Goal: Information Seeking & Learning: Check status

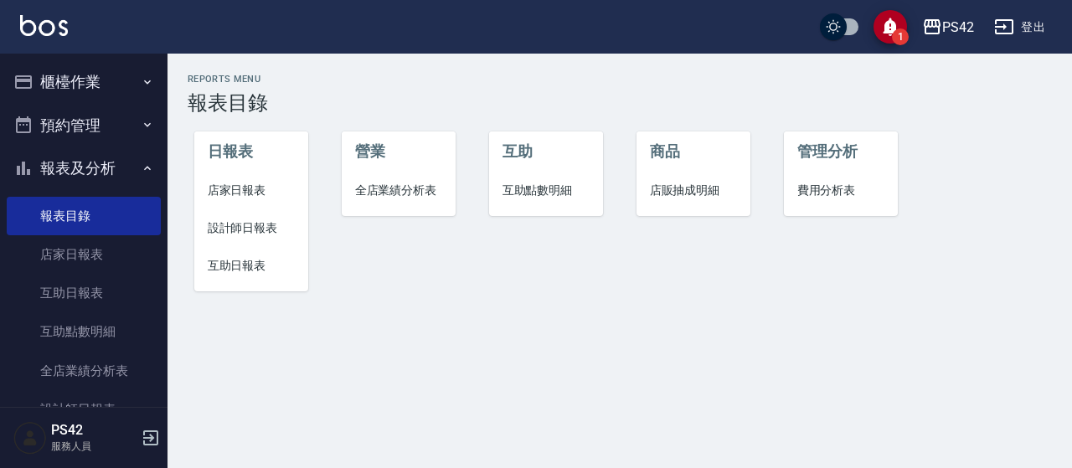
scroll to position [84, 0]
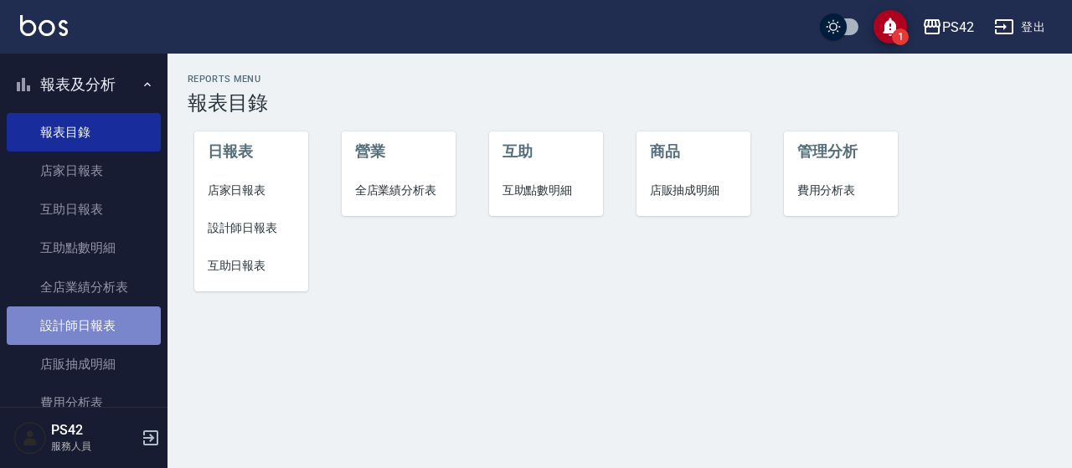
click at [107, 333] on link "設計師日報表" at bounding box center [84, 325] width 154 height 39
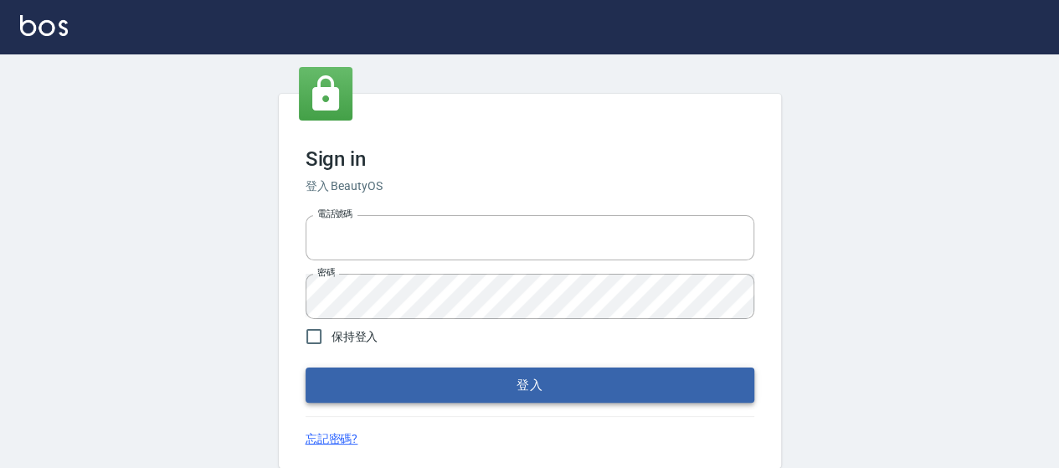
type input "0426657169"
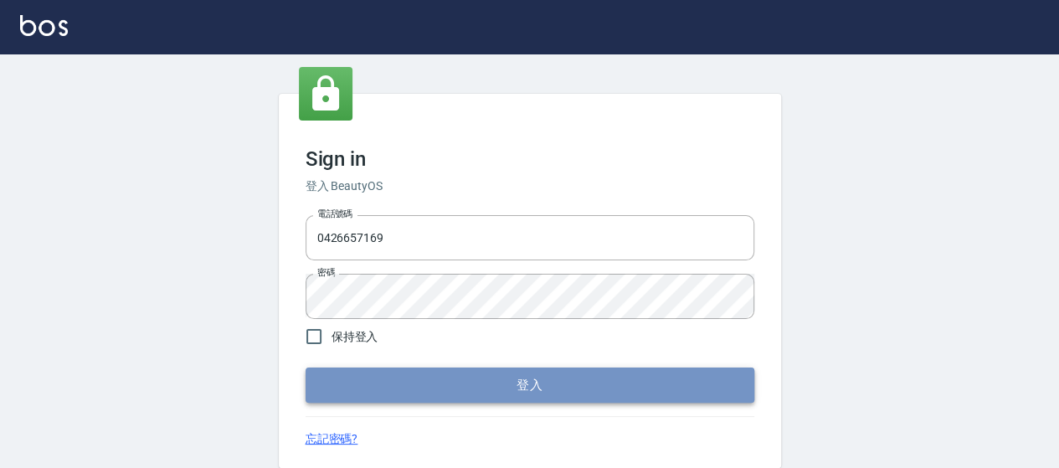
click at [439, 379] on button "登入" at bounding box center [530, 385] width 449 height 35
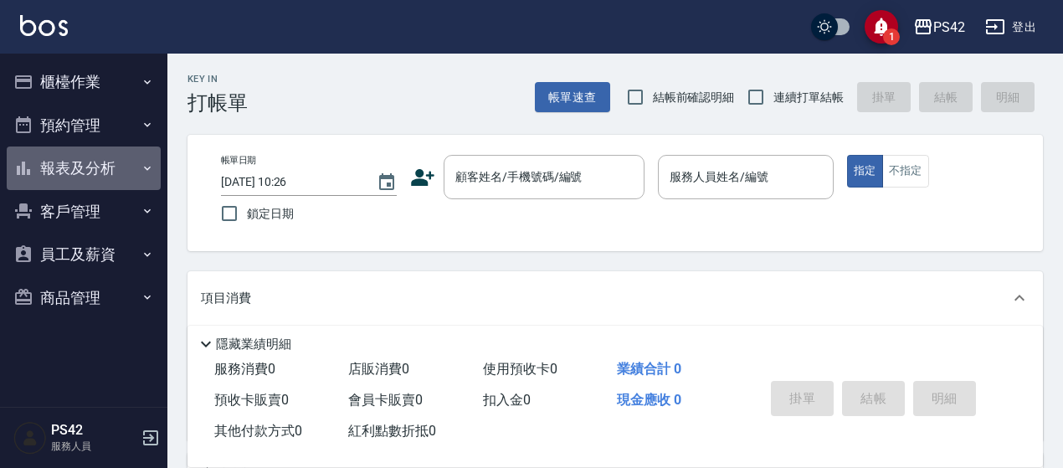
click at [116, 165] on button "報表及分析" at bounding box center [84, 169] width 154 height 44
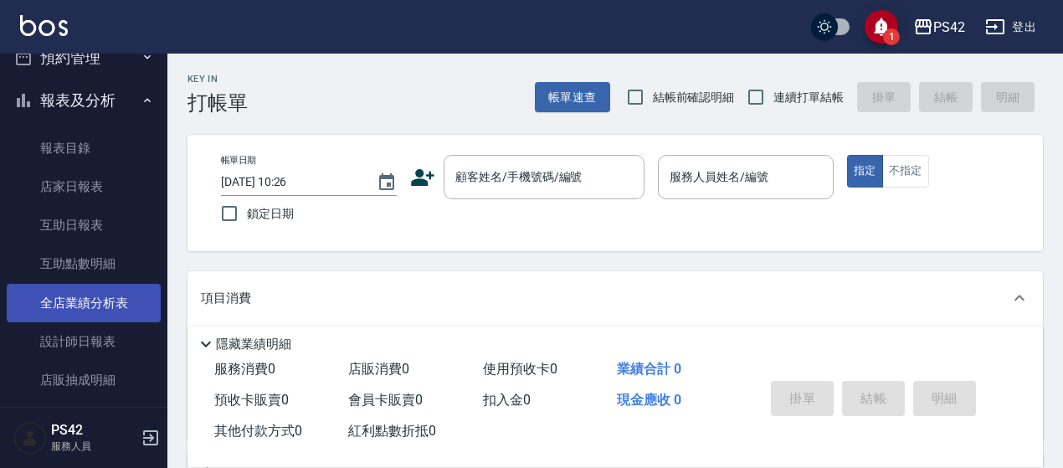
scroll to position [84, 0]
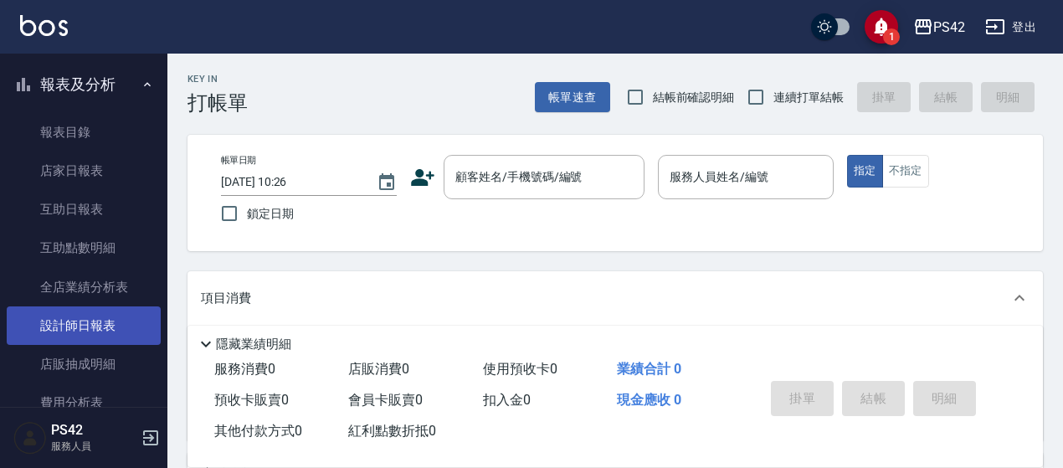
click at [64, 332] on link "設計師日報表" at bounding box center [84, 325] width 154 height 39
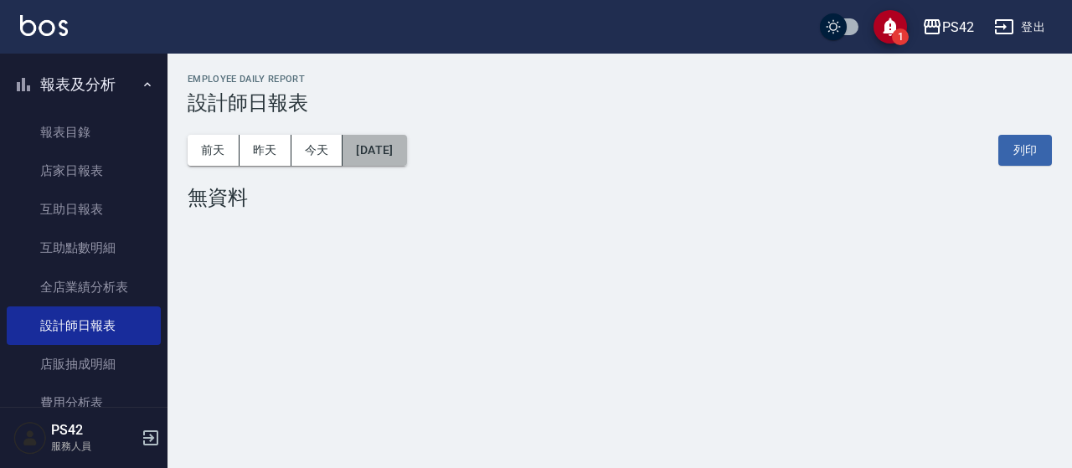
click at [403, 157] on button "2025/09/19" at bounding box center [374, 150] width 64 height 31
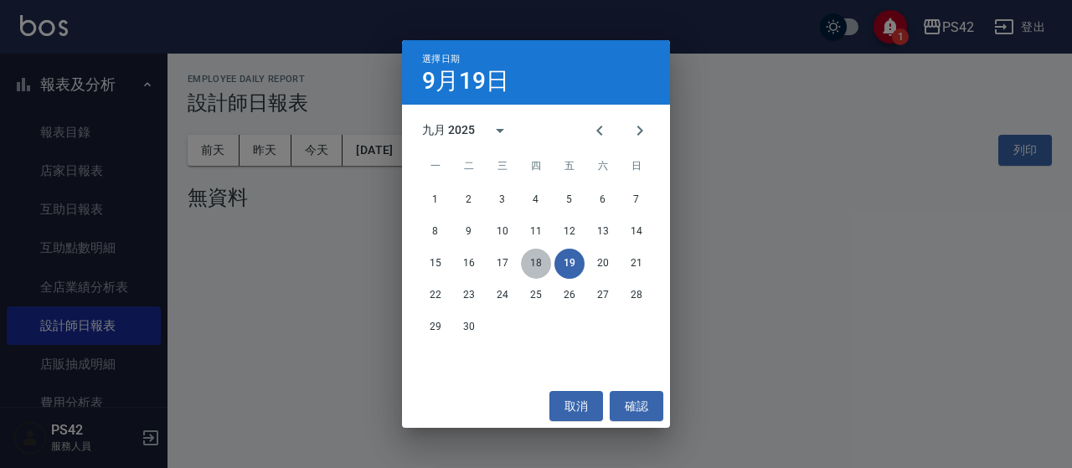
click at [543, 265] on button "18" at bounding box center [536, 264] width 30 height 30
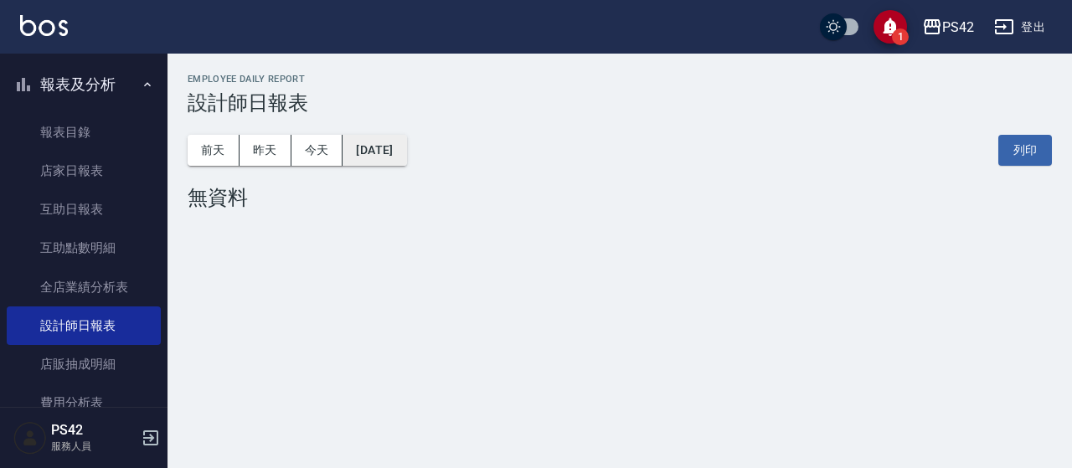
click at [406, 154] on button "2025/09/18" at bounding box center [374, 150] width 64 height 31
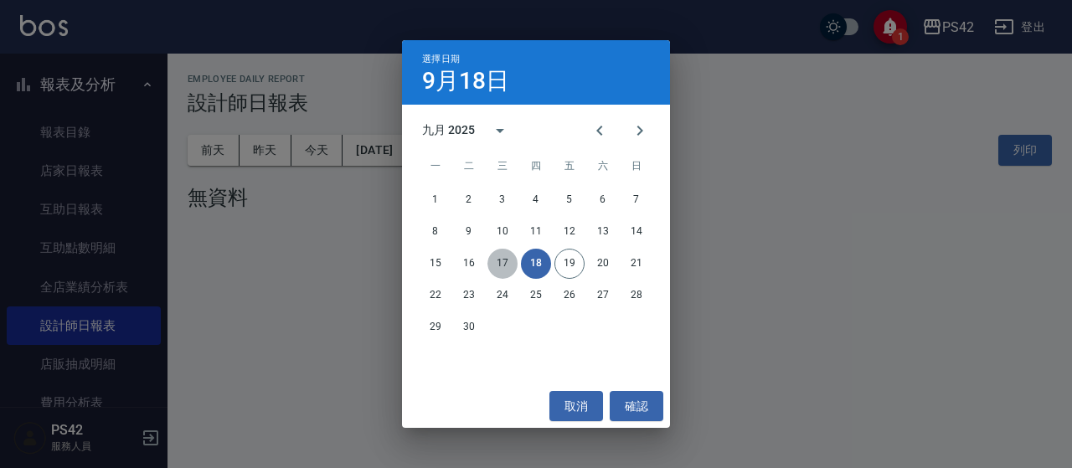
click at [498, 255] on button "17" at bounding box center [502, 264] width 30 height 30
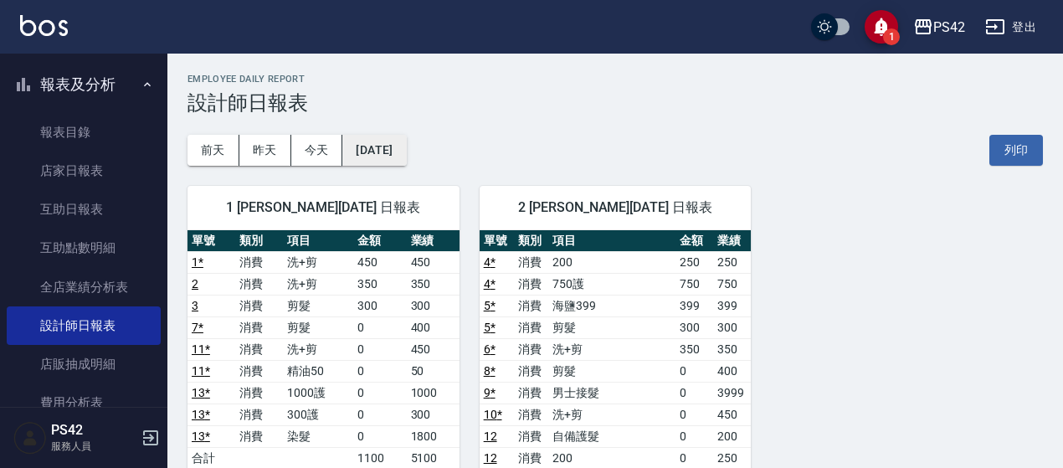
click at [404, 162] on button "2025/09/17" at bounding box center [374, 150] width 64 height 31
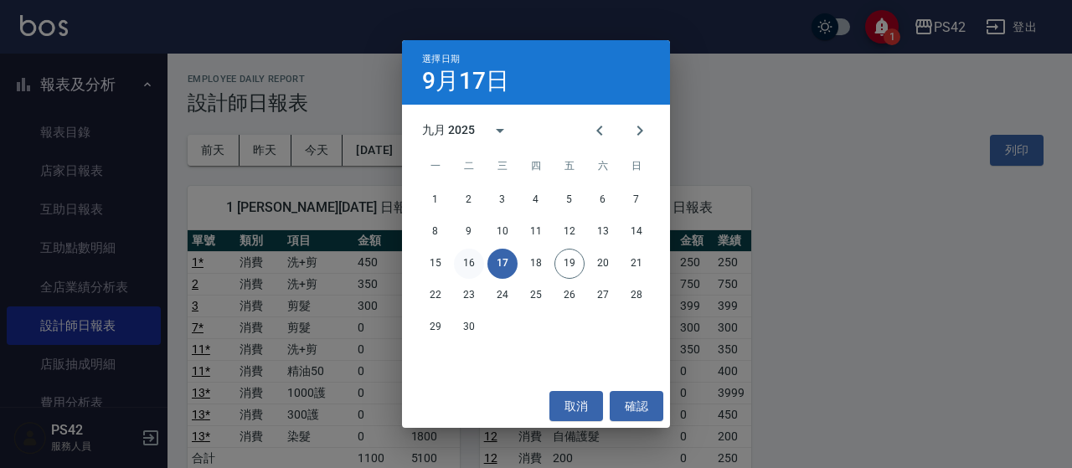
click at [465, 265] on button "16" at bounding box center [469, 264] width 30 height 30
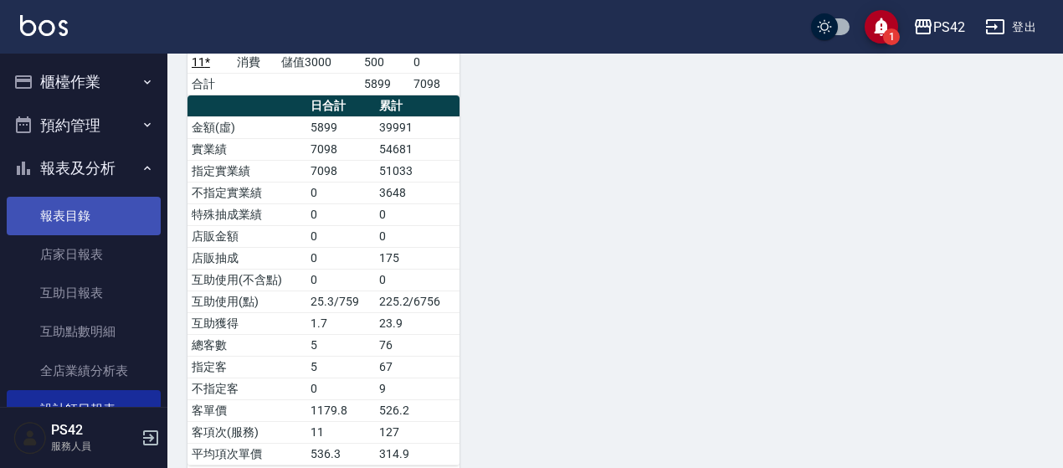
click at [64, 214] on link "報表目錄" at bounding box center [84, 216] width 154 height 39
